Goal: Task Accomplishment & Management: Use online tool/utility

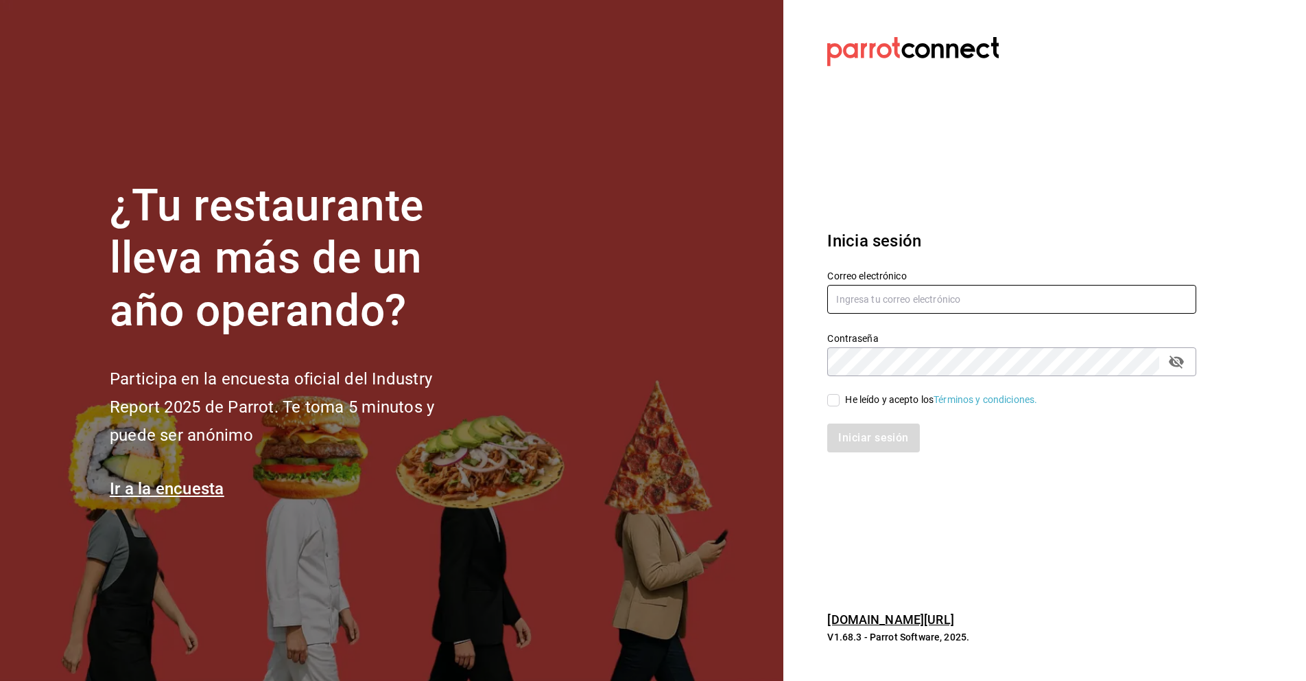
click at [908, 303] on input "text" at bounding box center [1011, 299] width 369 height 29
type input "karla.cecy82@hotmail.com"
click at [833, 401] on input "He leído y acepto los Términos y condiciones." at bounding box center [833, 400] width 12 height 12
checkbox input "true"
click at [854, 434] on button "Iniciar sesión" at bounding box center [873, 437] width 93 height 29
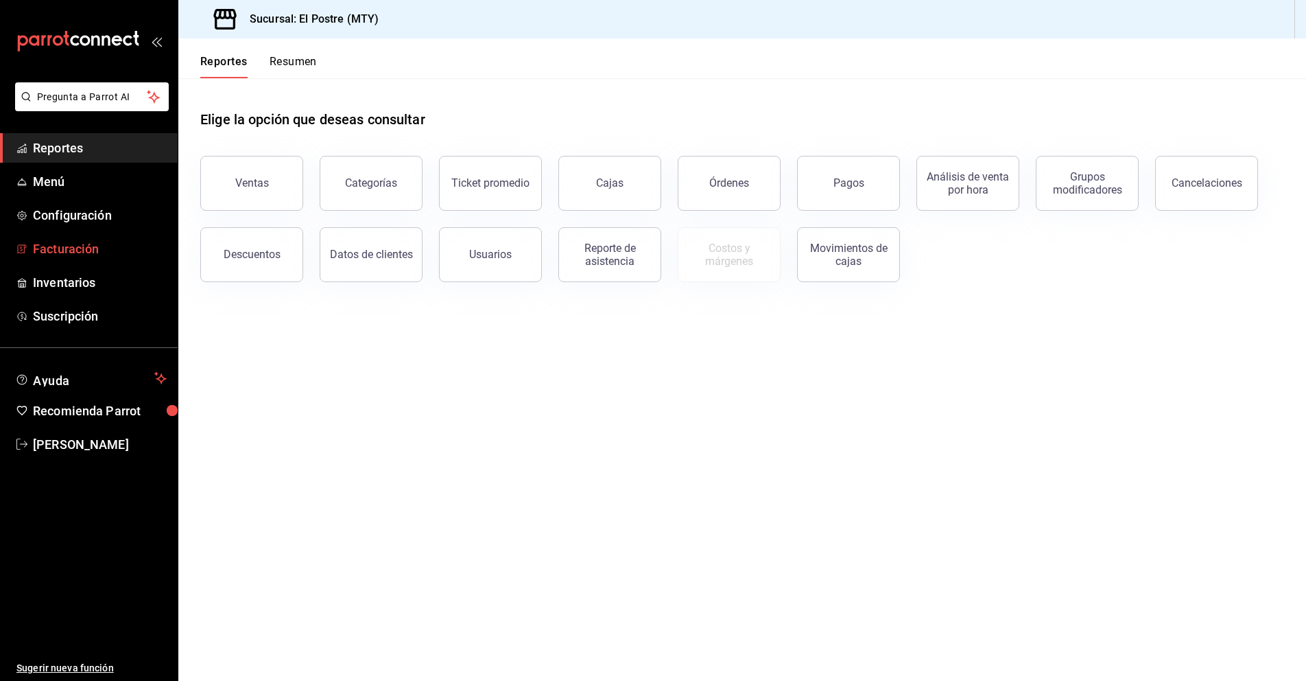
click at [72, 250] on span "Facturación" at bounding box center [100, 248] width 134 height 19
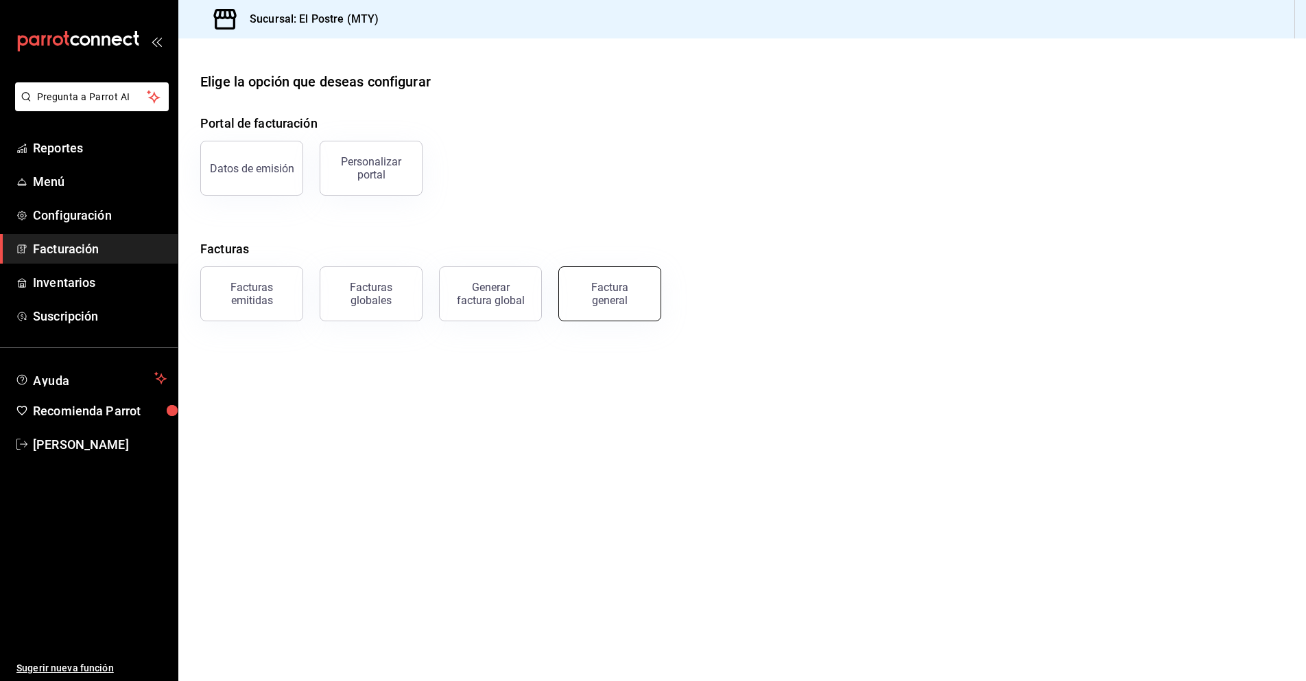
click at [624, 298] on div "Factura general" at bounding box center [610, 294] width 69 height 26
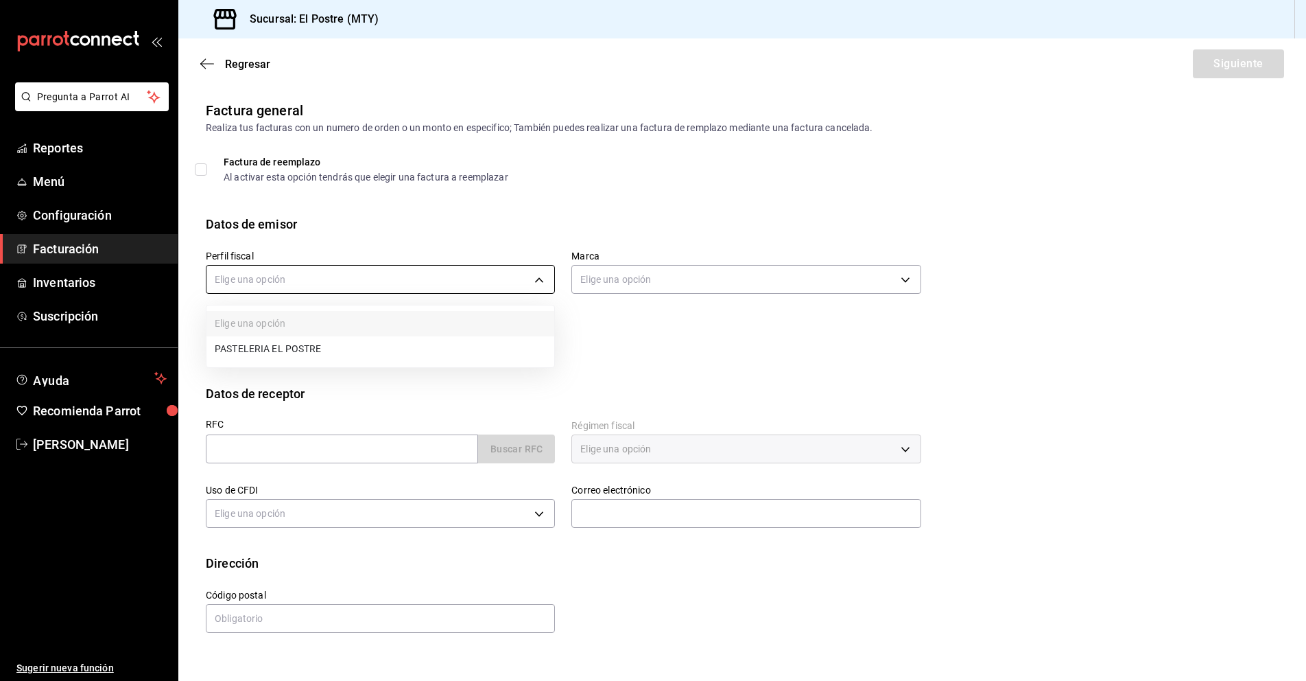
click at [472, 281] on body "Pregunta a Parrot AI Reportes Menú Configuración Facturación Inventarios Suscri…" at bounding box center [653, 340] width 1306 height 681
click at [436, 349] on li "PASTELERIA EL POSTRE" at bounding box center [380, 348] width 348 height 25
type input "aa87a53a-ee9c-428e-8ec6-c87af9adf2f7"
type input "7fc87085-403c-4262-bb73-6768f4799aba"
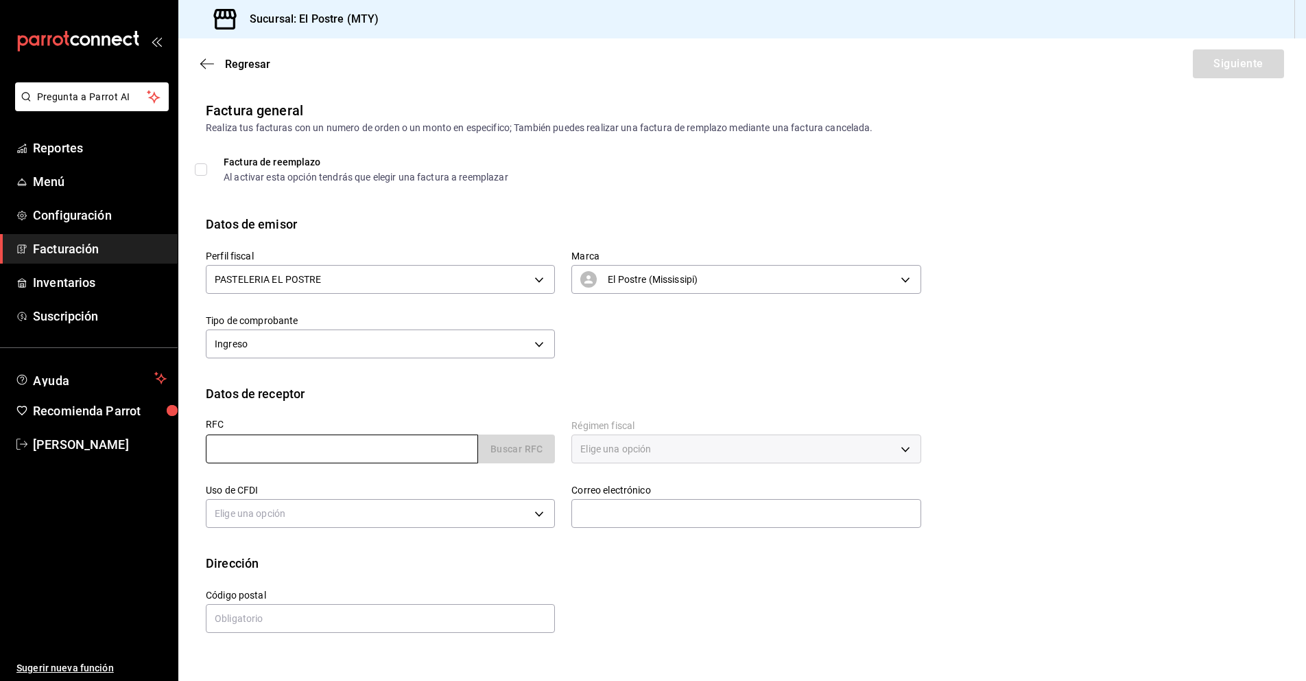
click at [252, 451] on input "text" at bounding box center [342, 448] width 272 height 29
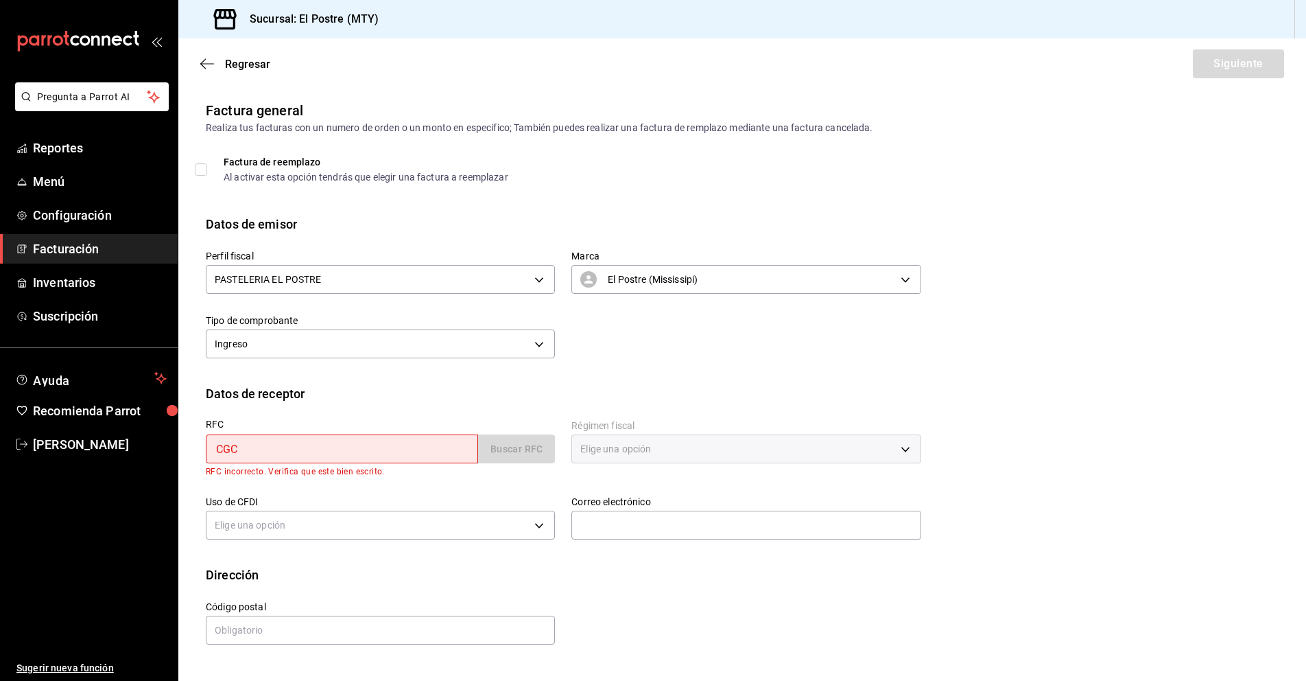
type input "CGC9003015B6"
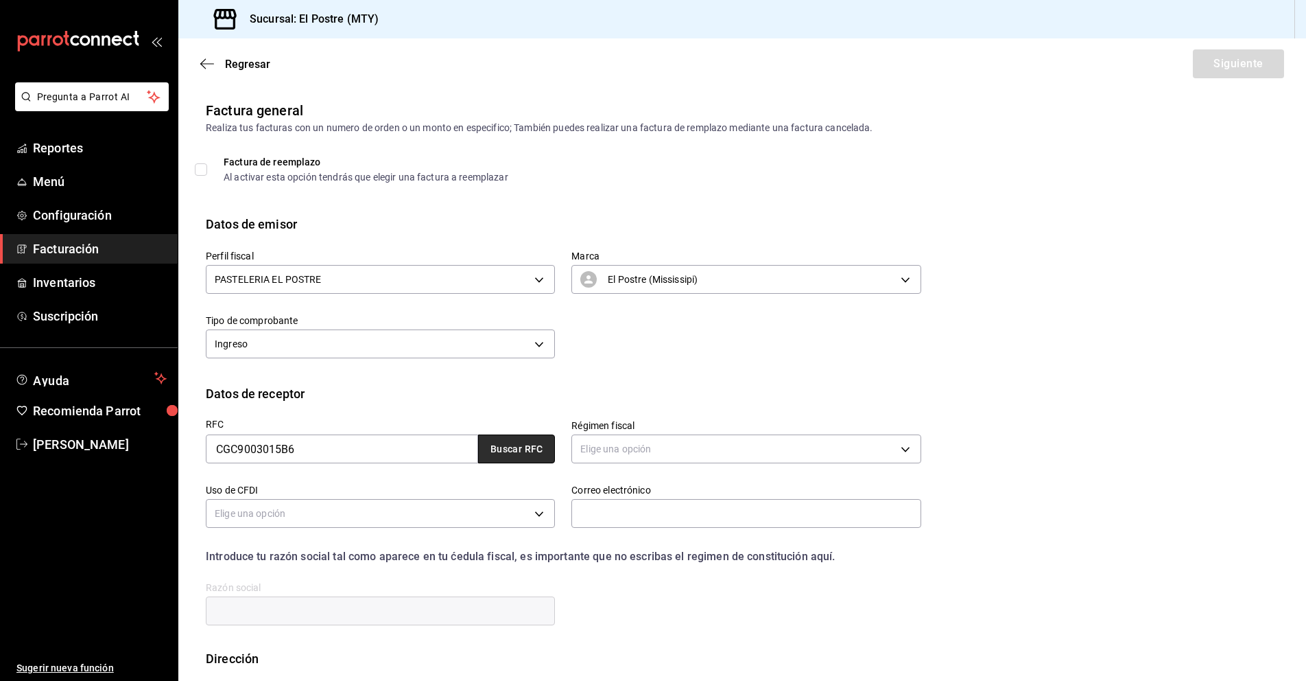
click at [511, 447] on button "Buscar RFC" at bounding box center [516, 448] width 77 height 29
type input "[PERSON_NAME][EMAIL_ADDRESS][DOMAIN_NAME]"
type input "11040"
type input "[PERSON_NAME], [PERSON_NAME] Y [PERSON_NAME]"
type input "601"
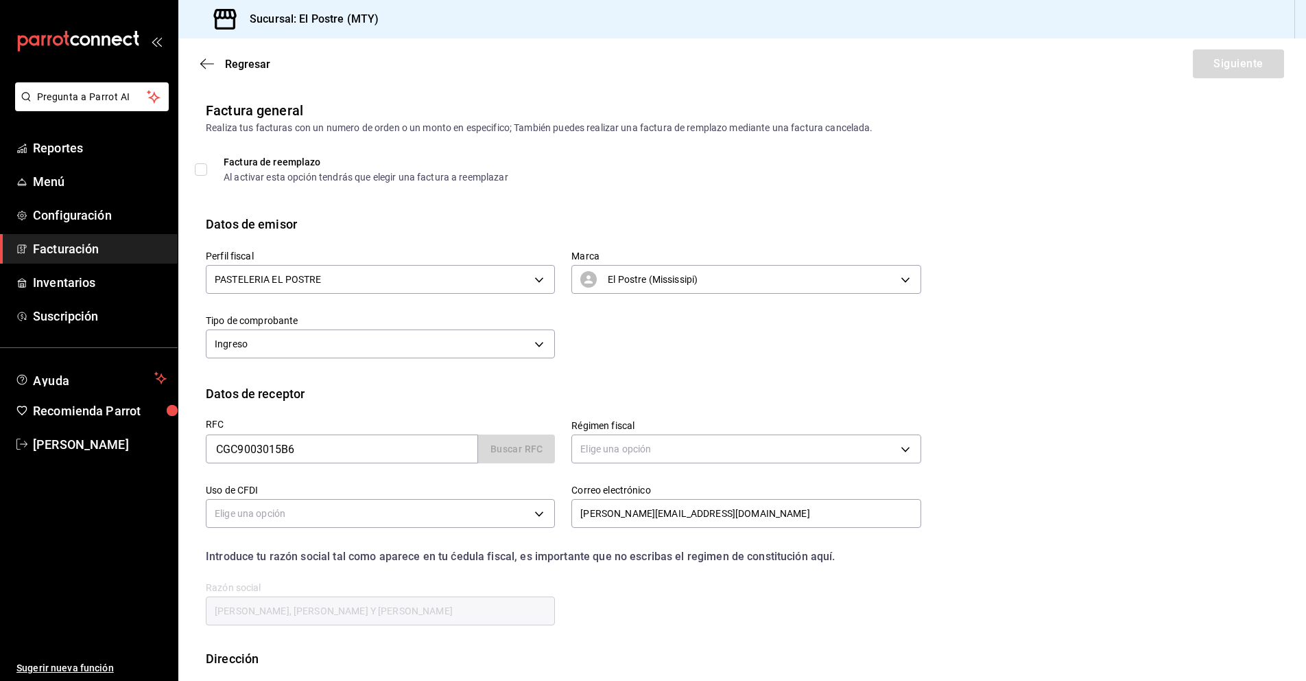
type input "G03"
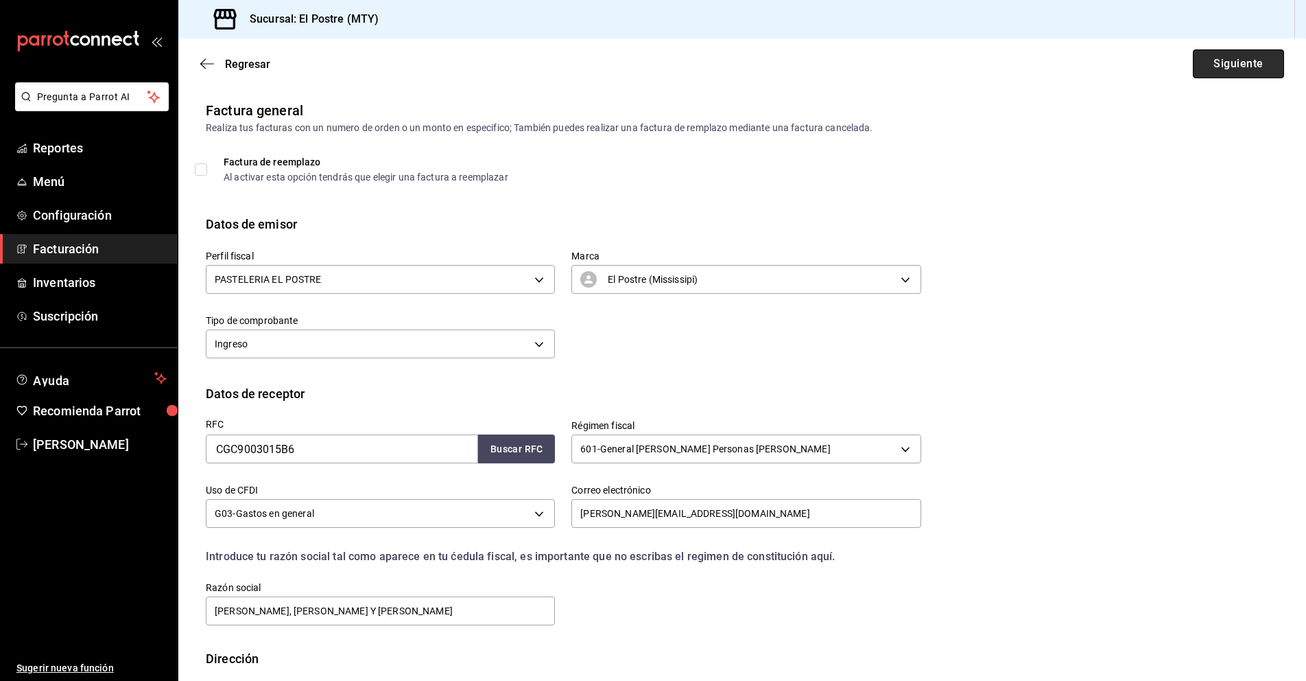
click at [1220, 56] on button "Siguiente" at bounding box center [1238, 63] width 91 height 29
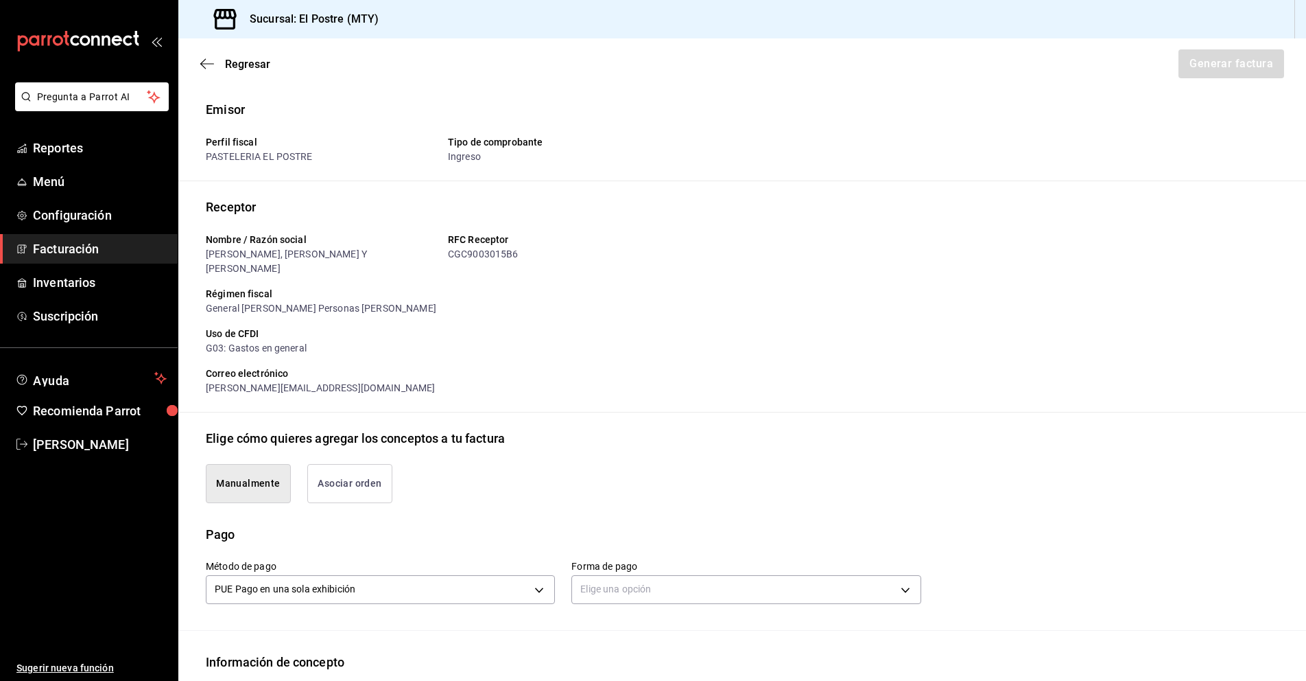
click at [355, 477] on button "Asociar orden" at bounding box center [349, 483] width 85 height 39
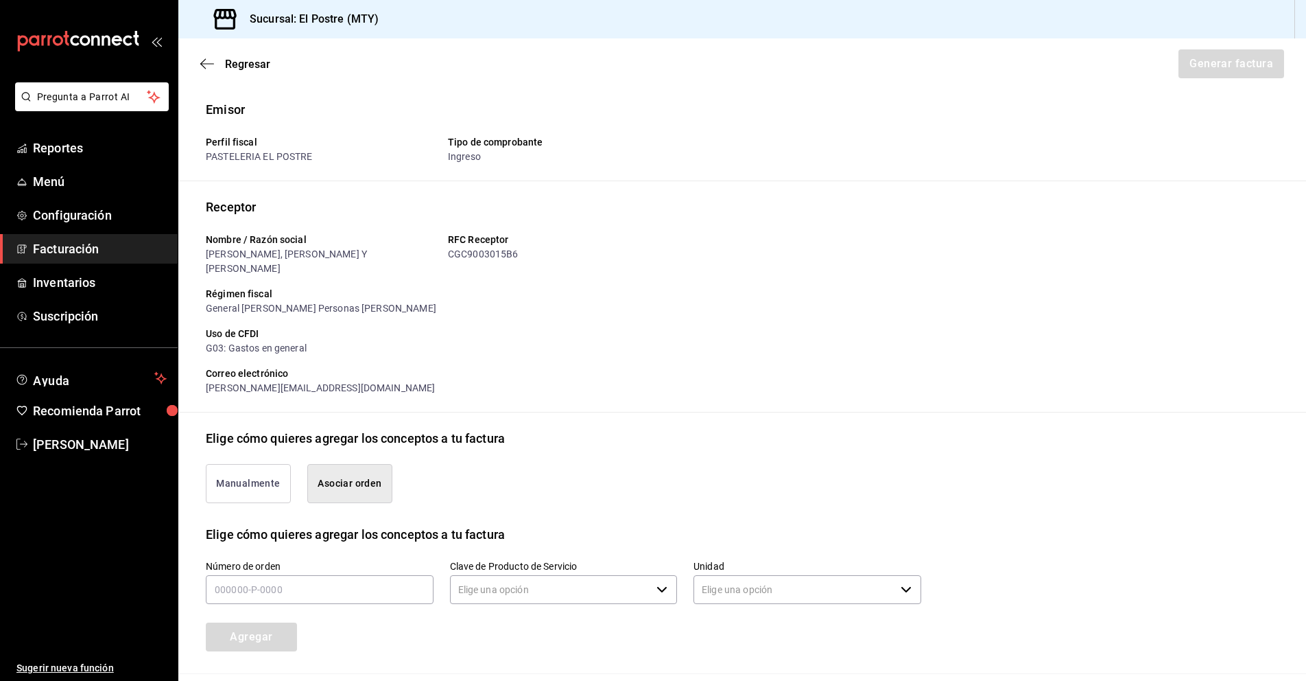
type input "90101500 - Establecimientos para comer y beber"
type input "E48 - Unidad de Servicio"
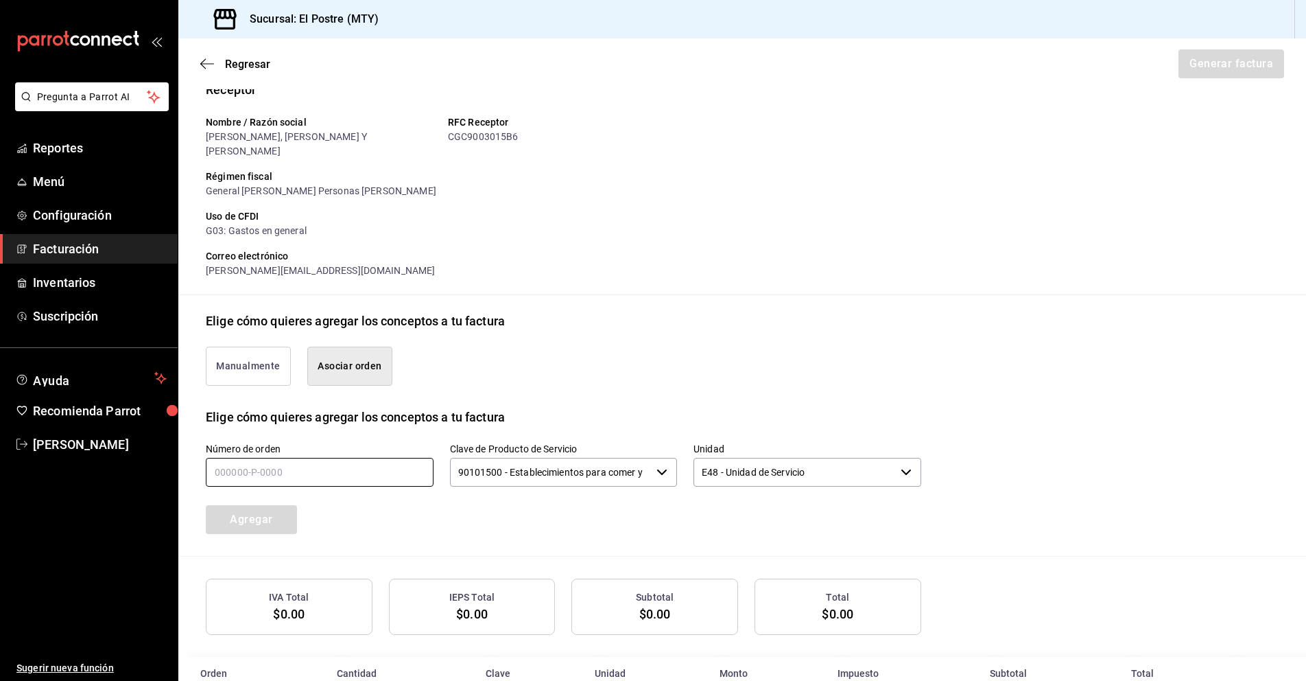
scroll to position [140, 0]
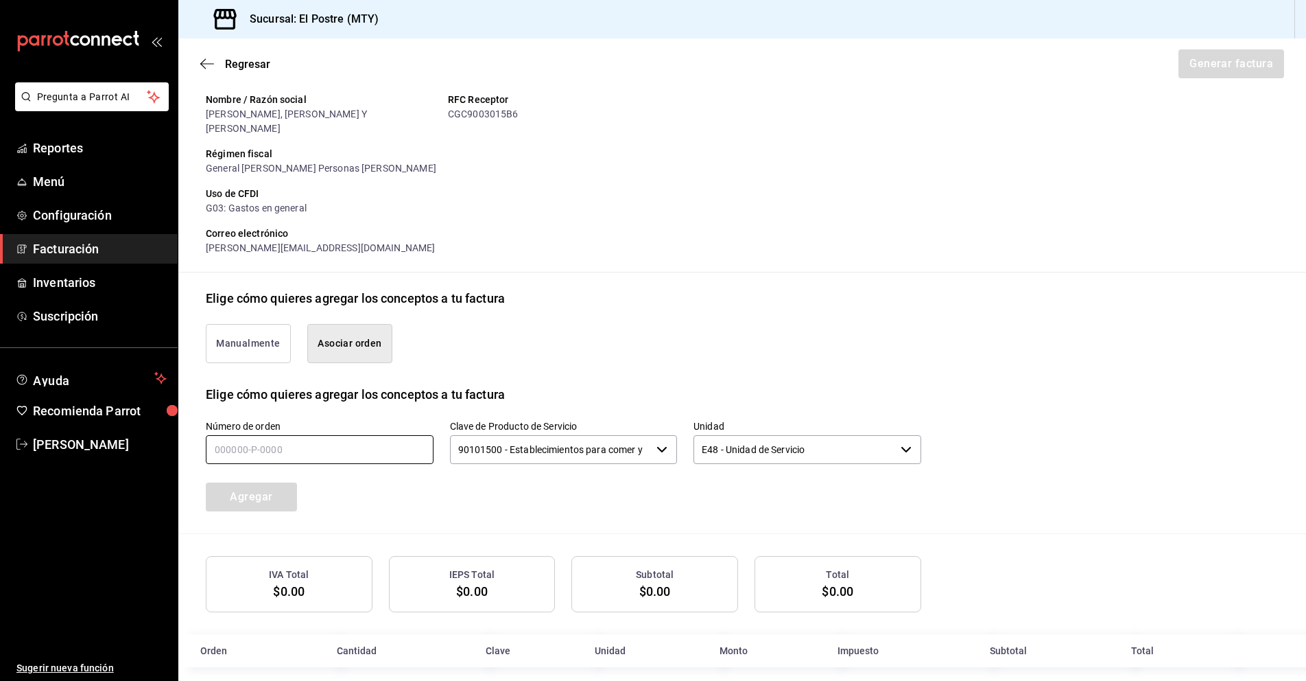
click at [373, 443] on input "text" at bounding box center [320, 449] width 228 height 29
click at [651, 441] on div "90101500 - Establecimientos para comer y beber ​" at bounding box center [564, 449] width 228 height 29
type input "200825-p-0032"
click at [657, 444] on icon "button" at bounding box center [662, 449] width 11 height 11
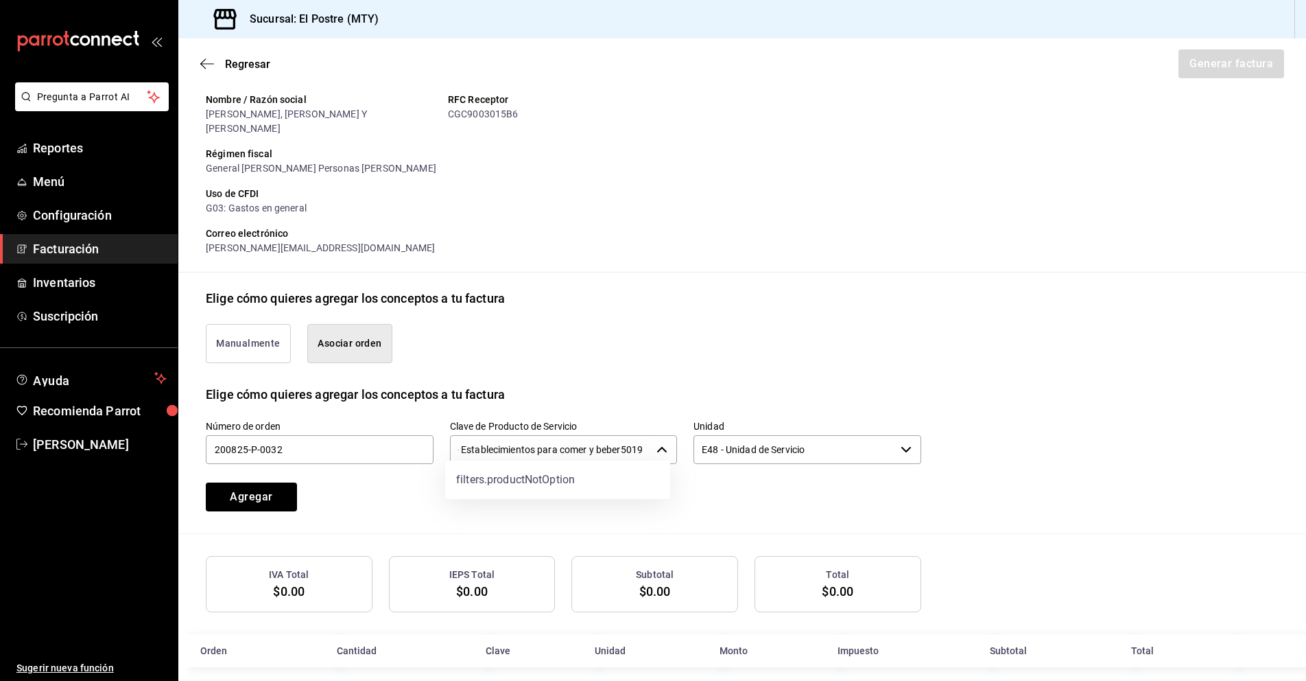
click at [663, 444] on span "button" at bounding box center [662, 449] width 11 height 11
click at [661, 444] on icon "button" at bounding box center [662, 449] width 11 height 11
click at [661, 447] on icon "button" at bounding box center [662, 449] width 10 height 5
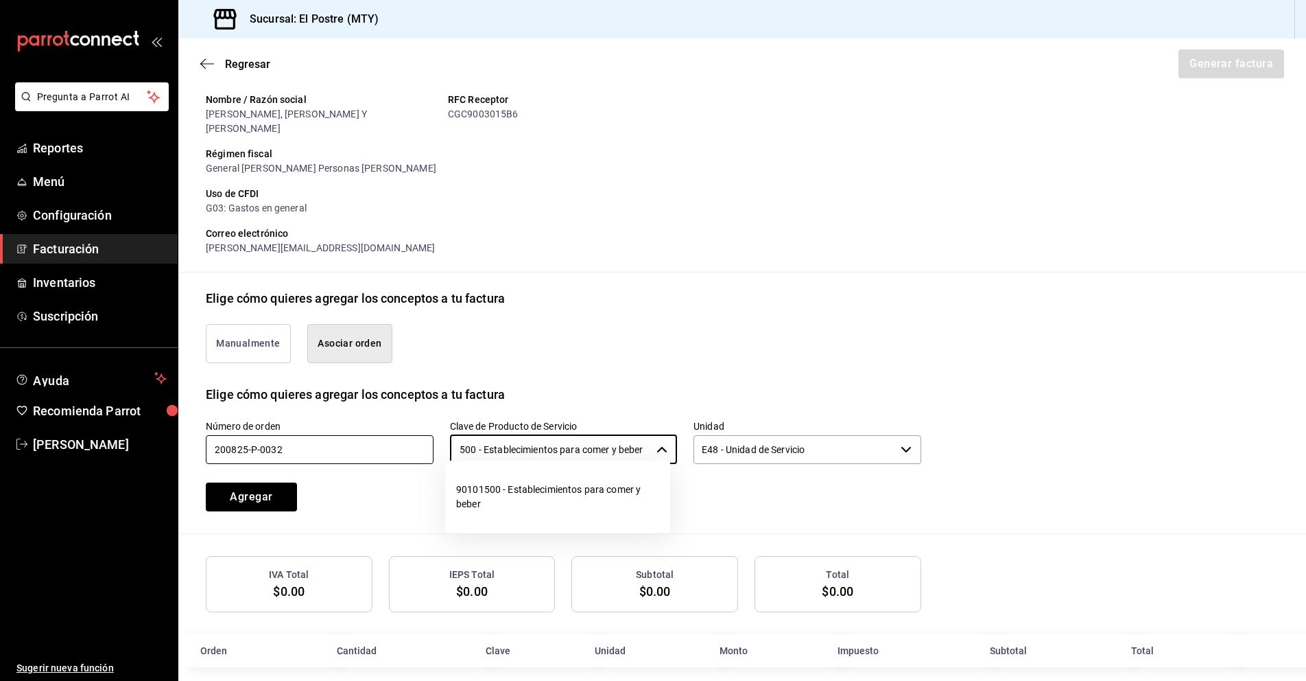
scroll to position [0, 0]
click at [341, 439] on input "200825-p-0032" at bounding box center [320, 449] width 228 height 29
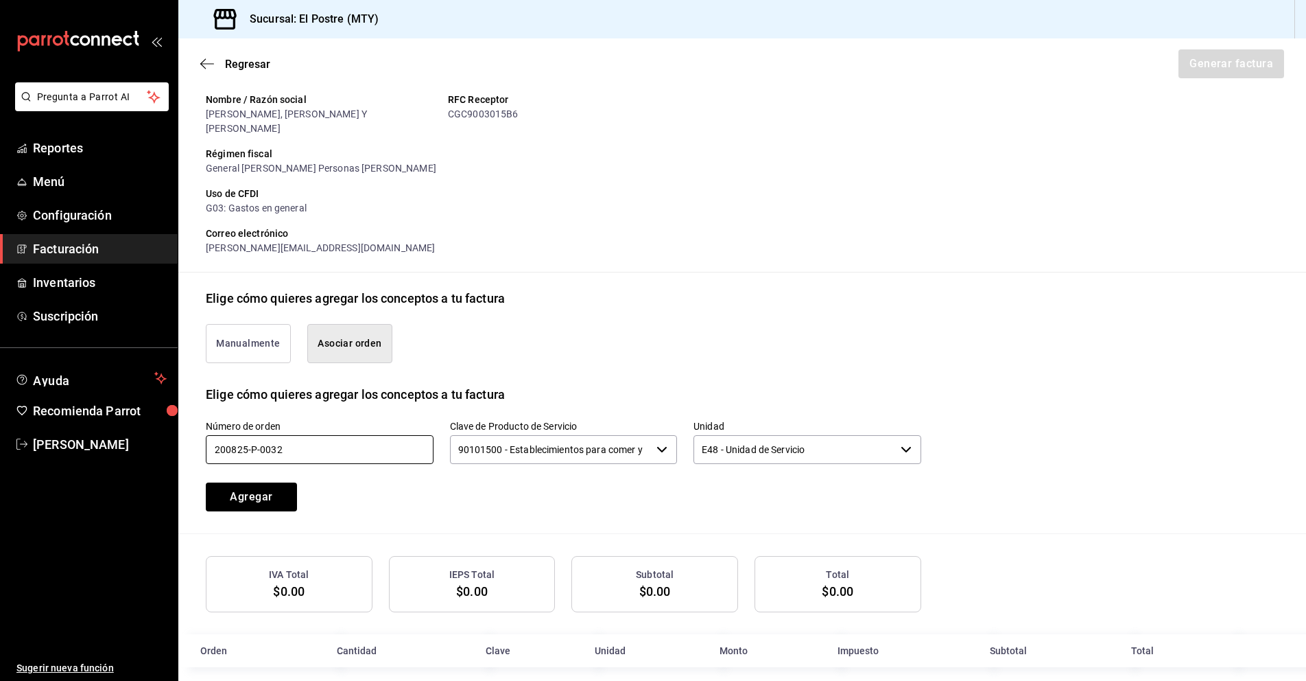
click at [657, 444] on icon "button" at bounding box center [662, 449] width 11 height 11
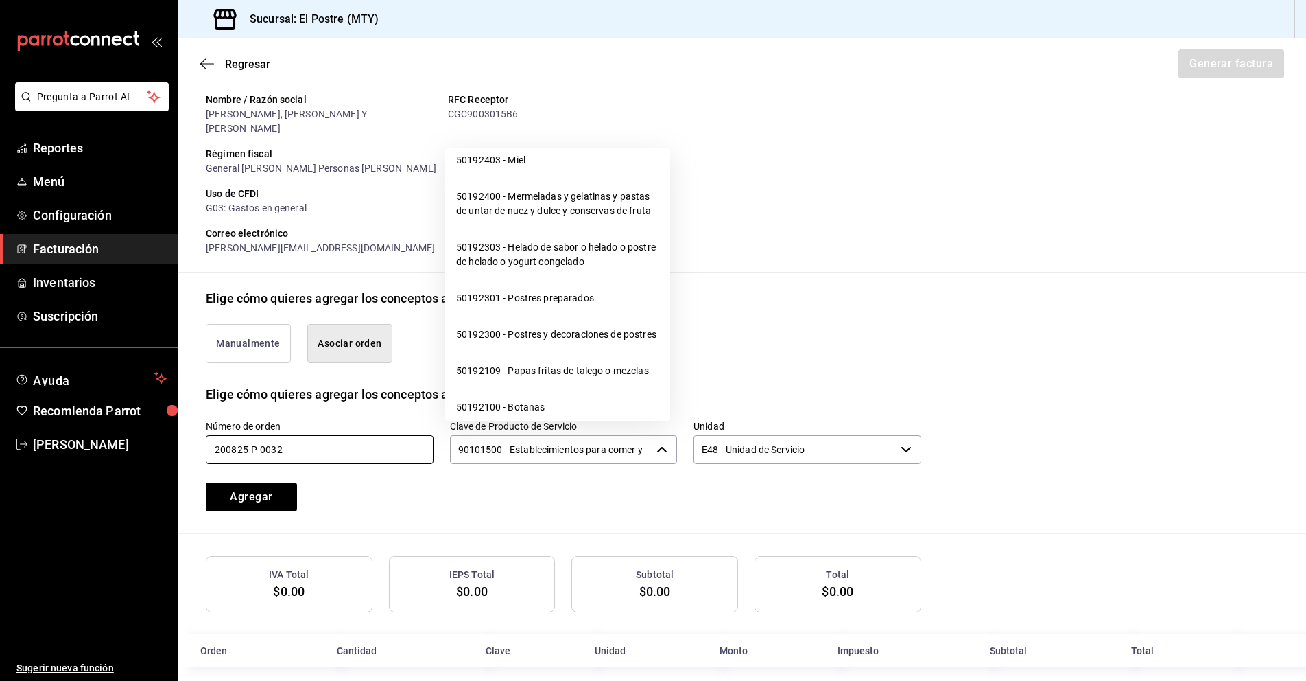
scroll to position [13522, 0]
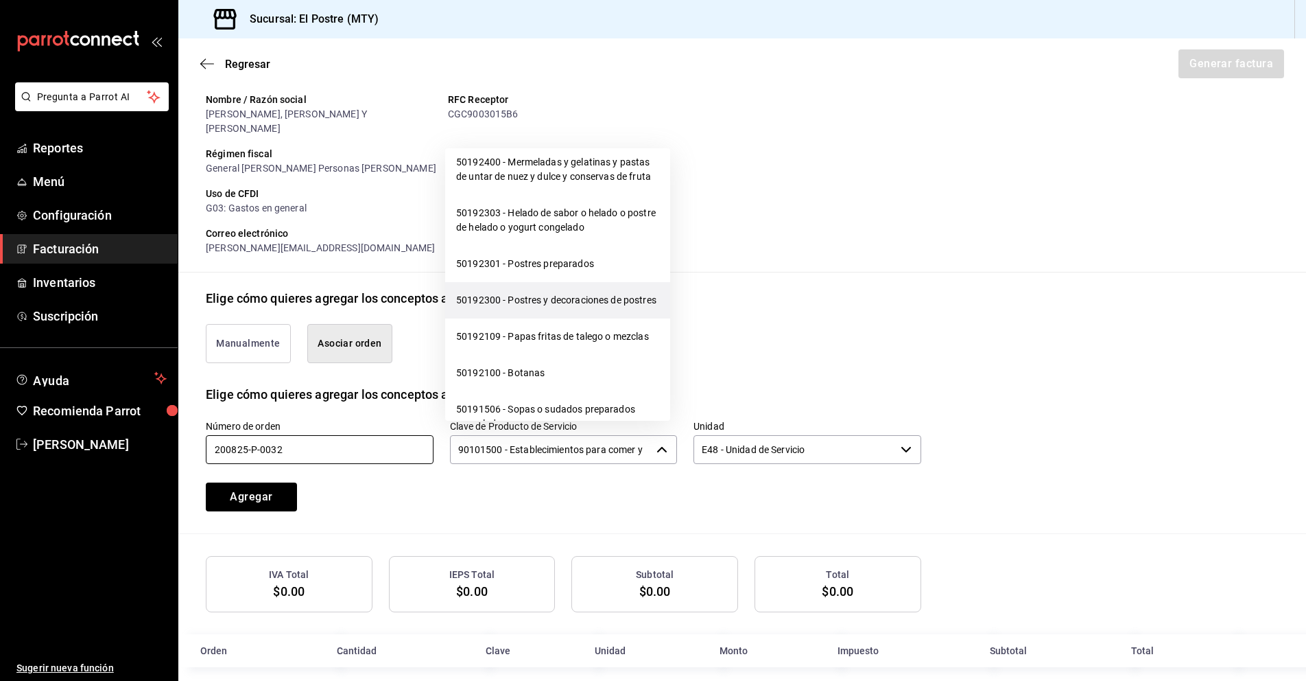
click at [507, 318] on li "50192300 - Postres y decoraciones de postres" at bounding box center [557, 300] width 225 height 36
type input "50192300 - Postres y decoraciones de postres"
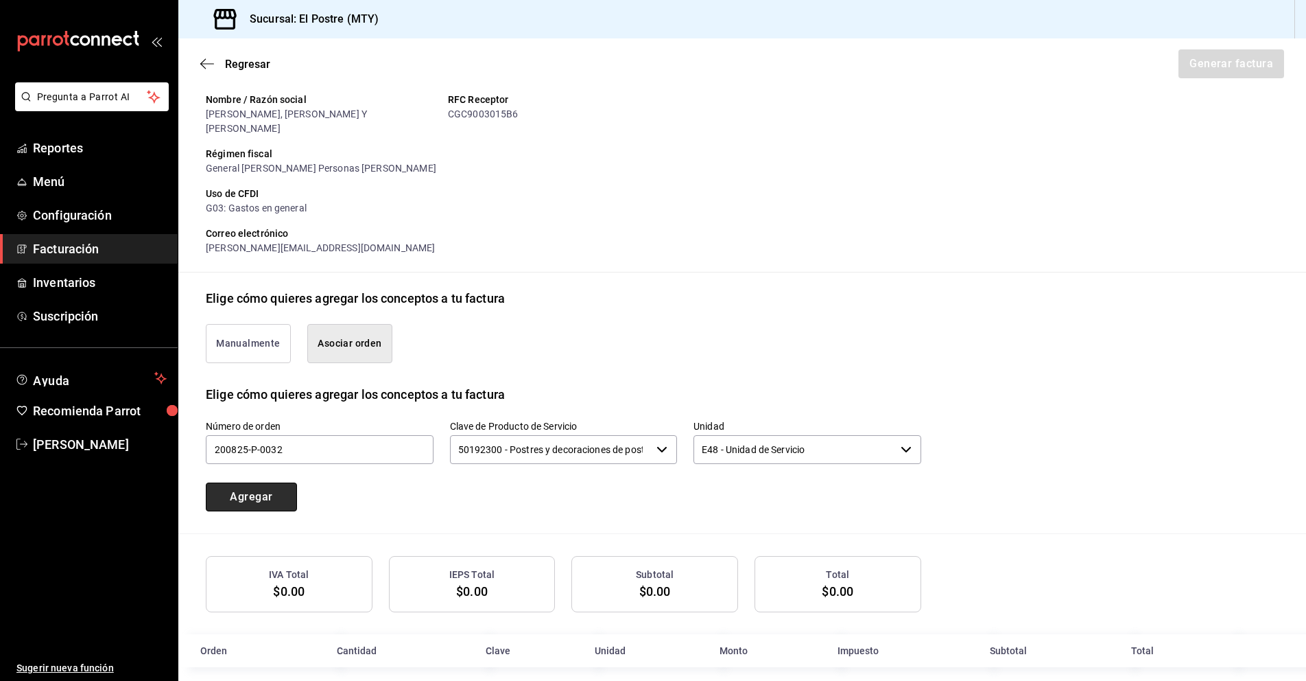
click at [242, 486] on button "Agregar" at bounding box center [251, 496] width 91 height 29
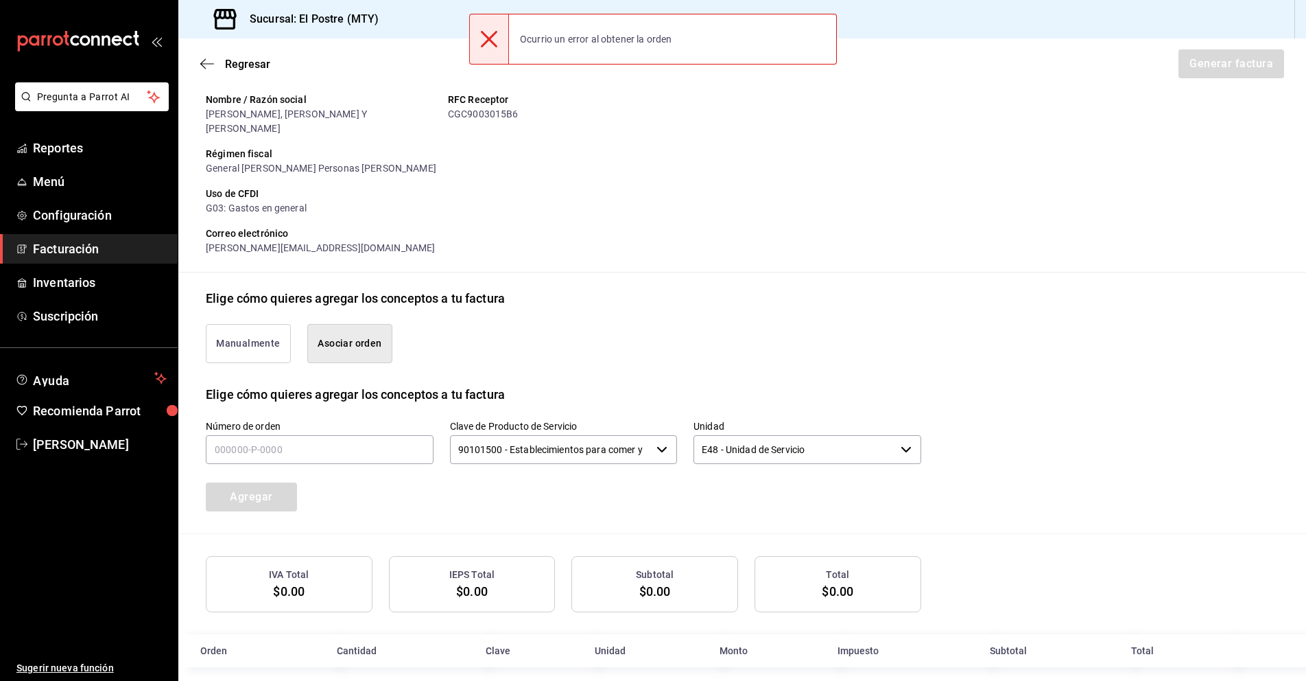
click at [497, 46] on icon at bounding box center [489, 39] width 16 height 16
click at [43, 447] on span "[PERSON_NAME]" at bounding box center [100, 444] width 134 height 19
